Goal: Information Seeking & Learning: Learn about a topic

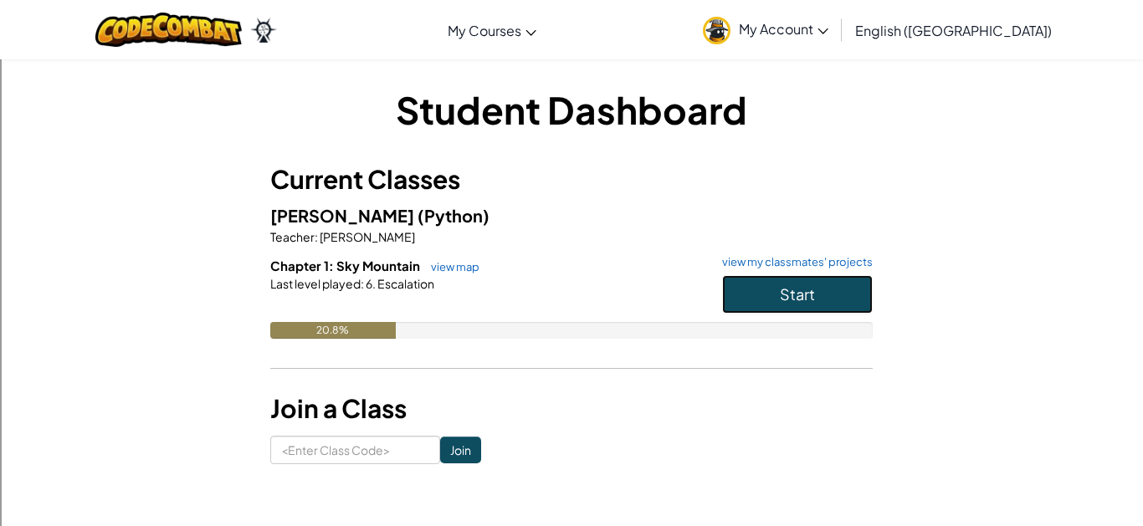
click at [805, 294] on span "Start" at bounding box center [797, 293] width 35 height 19
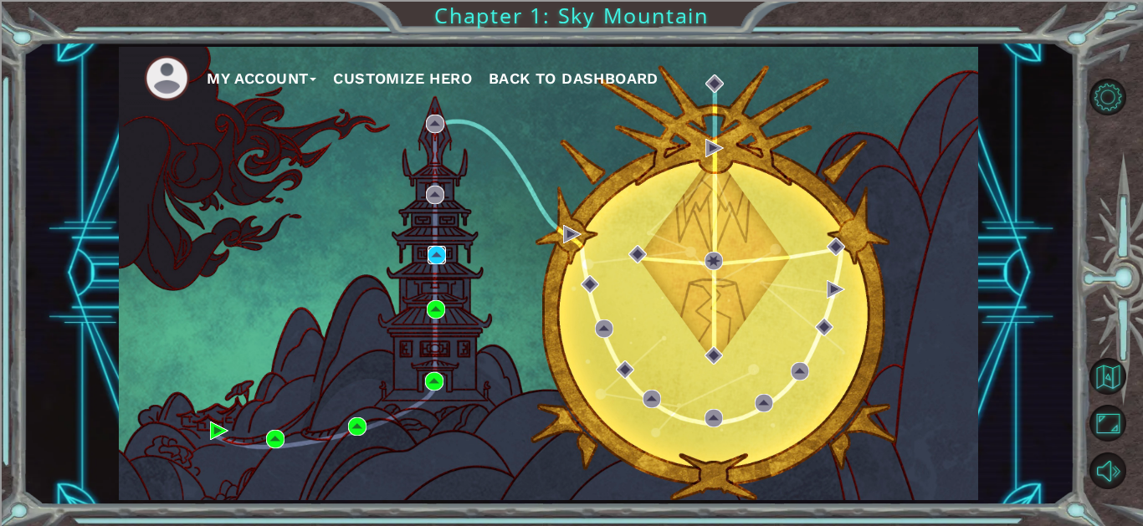
click at [437, 260] on img at bounding box center [436, 255] width 18 height 18
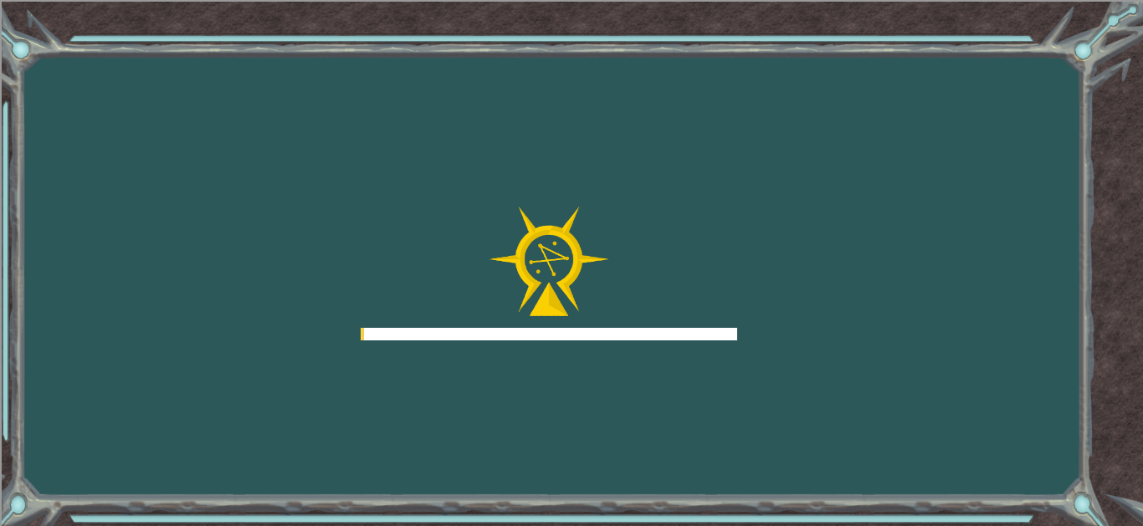
click at [439, 256] on div at bounding box center [548, 274] width 376 height 134
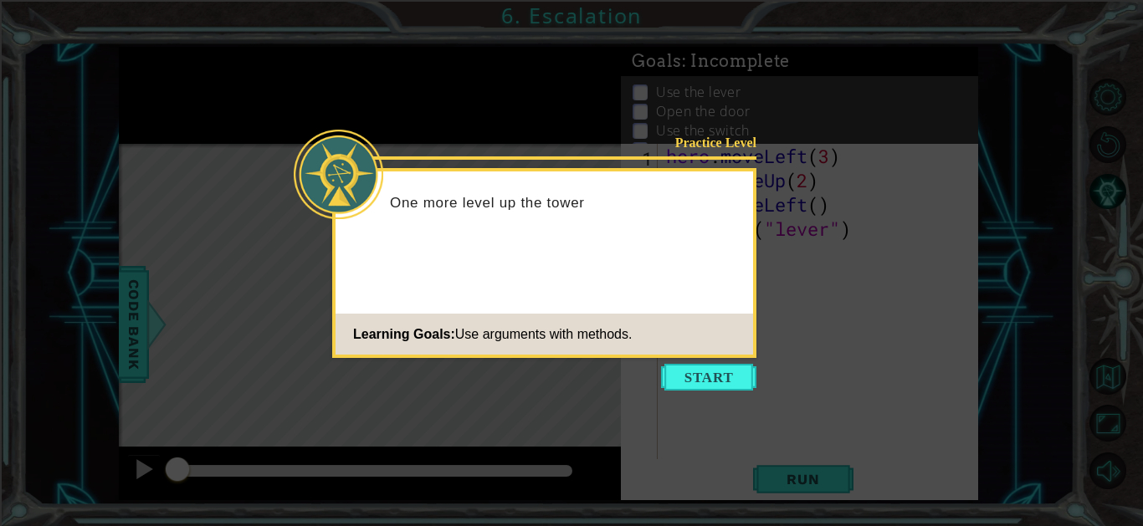
click at [704, 376] on button "Start" at bounding box center [708, 377] width 95 height 27
